Goal: Information Seeking & Learning: Stay updated

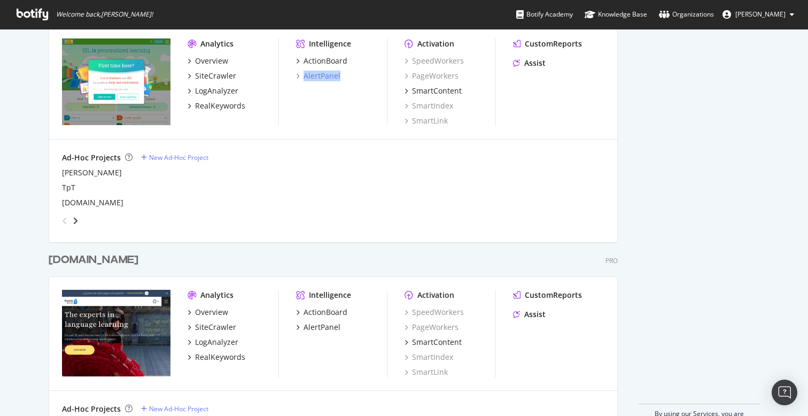
scroll to position [2740, 0]
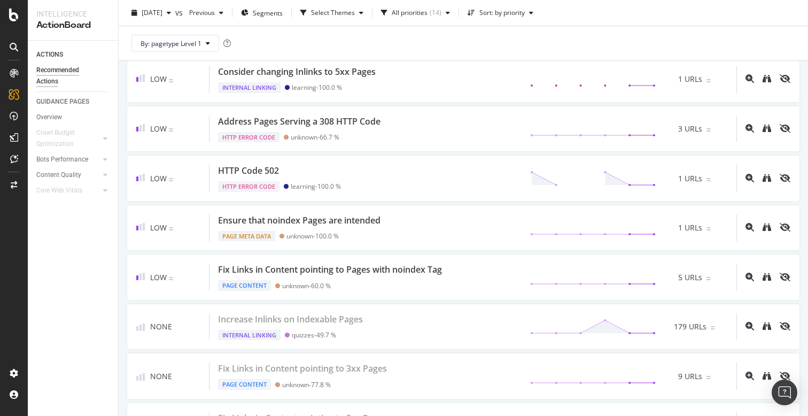
scroll to position [592, 0]
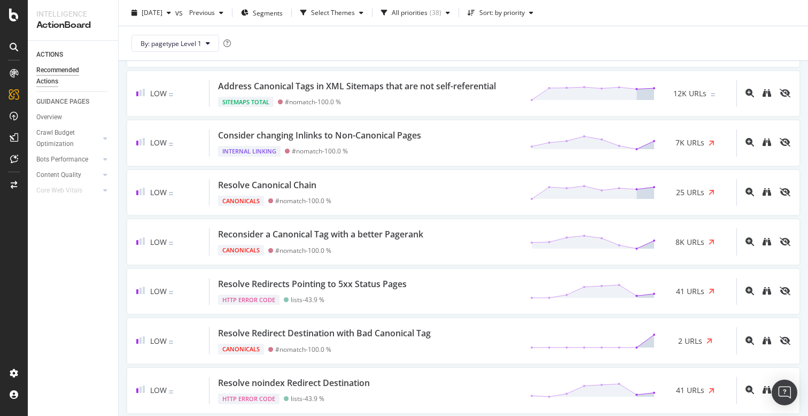
scroll to position [995, 0]
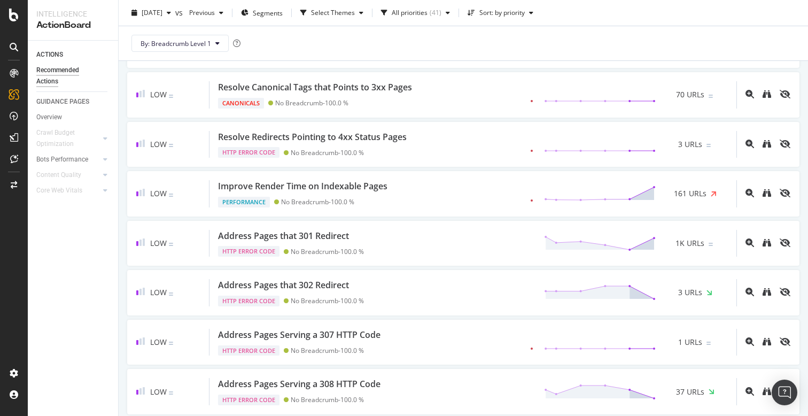
scroll to position [1307, 0]
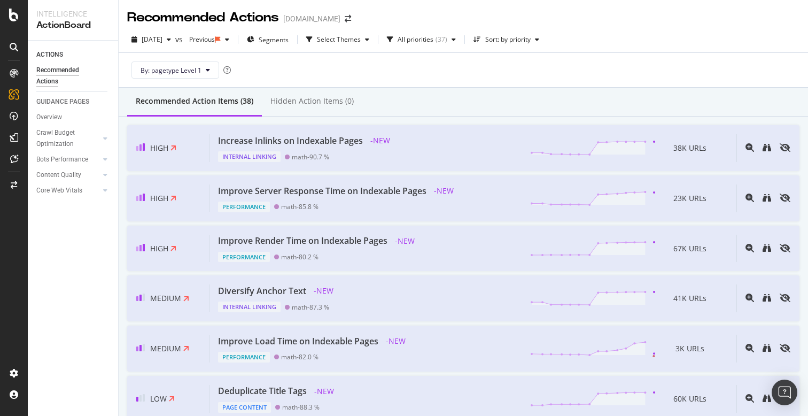
click at [380, 72] on div "By: pagetype Level 1" at bounding box center [463, 70] width 672 height 34
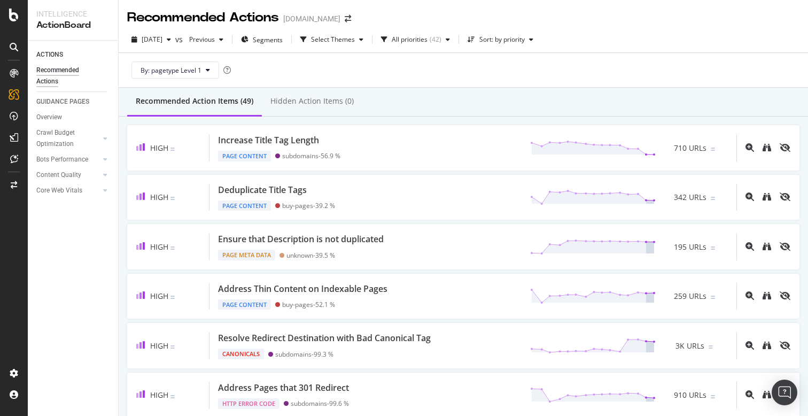
click at [428, 108] on div "Recommended Action Items (49) Hidden Action Items (0)" at bounding box center [463, 102] width 689 height 29
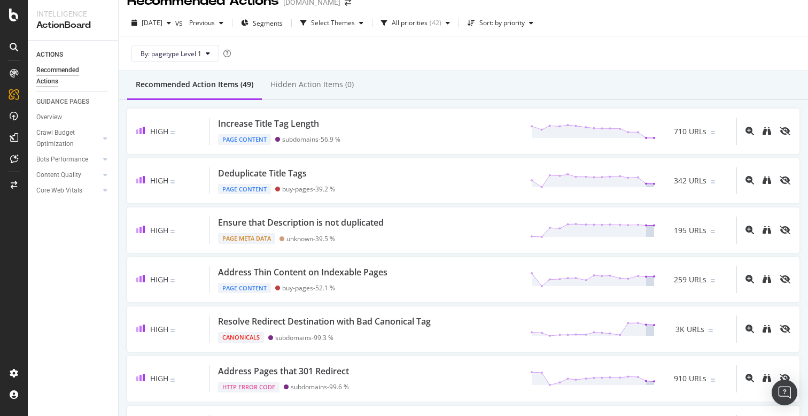
scroll to position [9, 0]
